Goal: Task Accomplishment & Management: Use online tool/utility

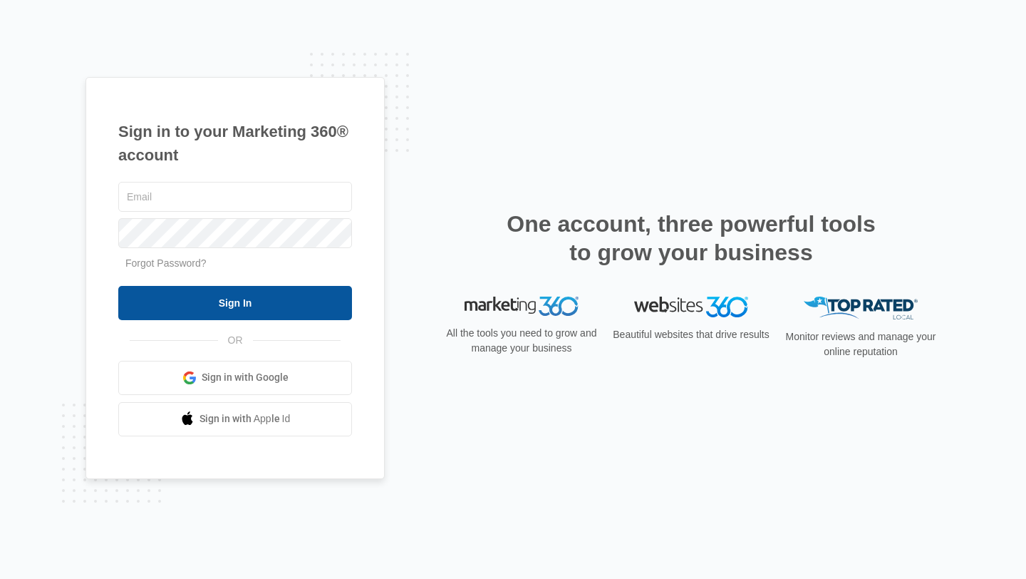
type input "coleman@blackhawkdm.com"
click at [265, 295] on input "Sign In" at bounding box center [235, 303] width 234 height 34
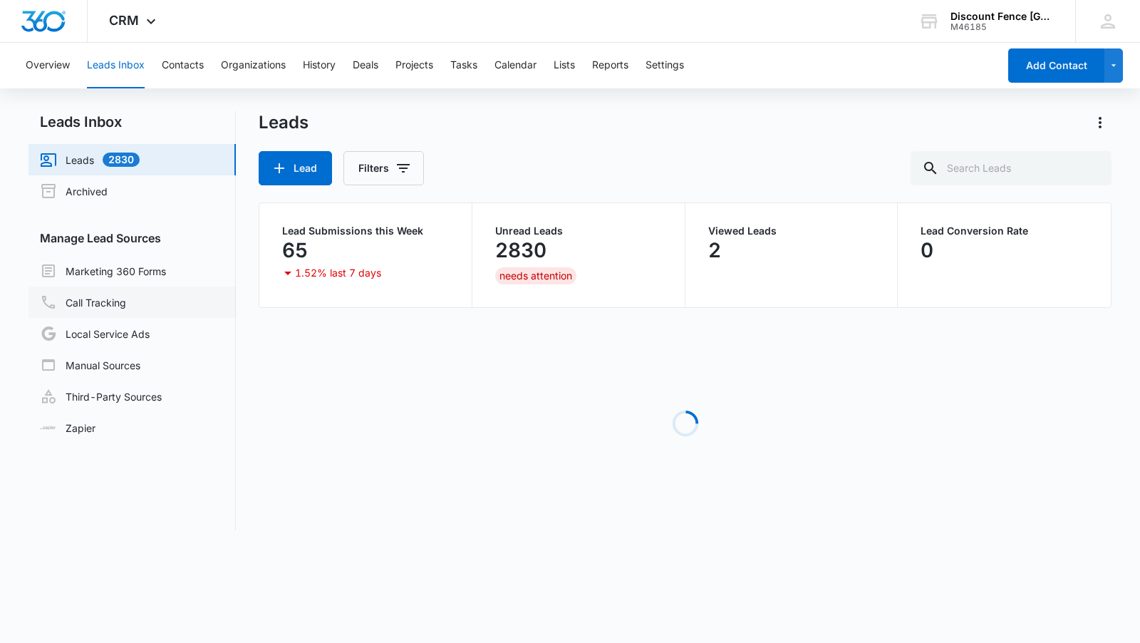
click at [126, 296] on link "Call Tracking" at bounding box center [83, 302] width 86 height 17
